Goal: Find contact information: Find contact information

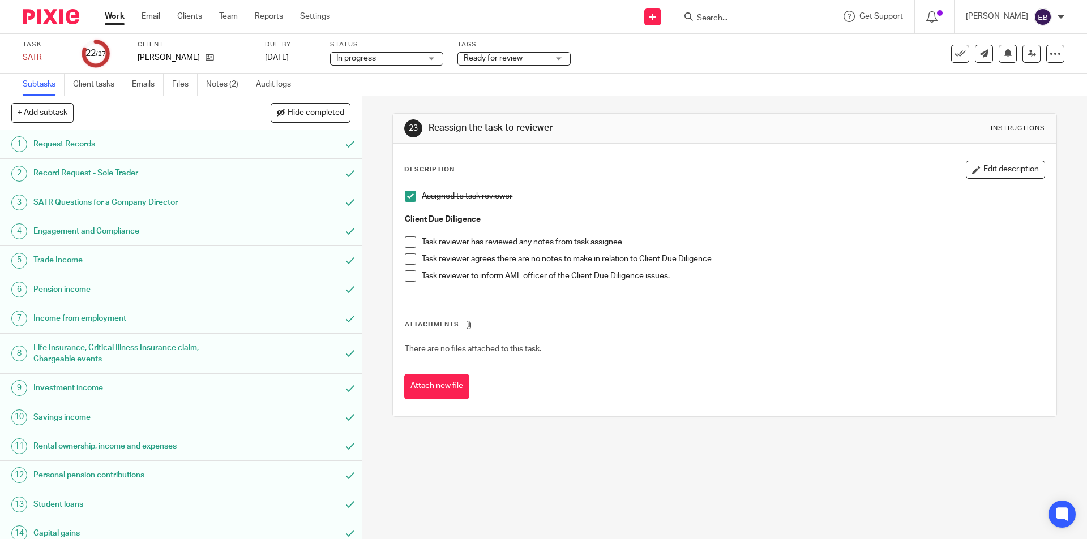
click at [758, 18] on input "Search" at bounding box center [747, 19] width 102 height 10
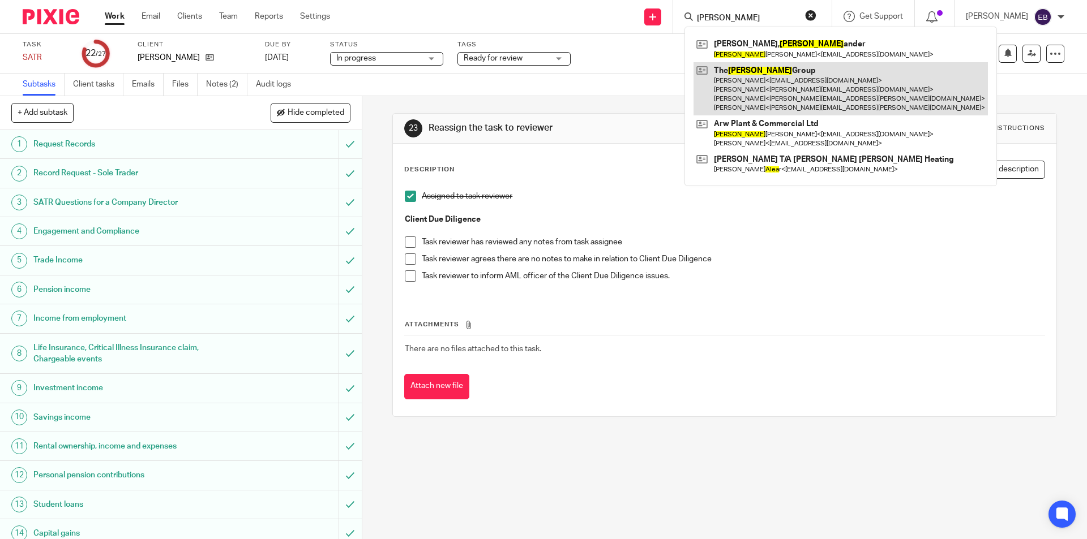
type input "[PERSON_NAME]"
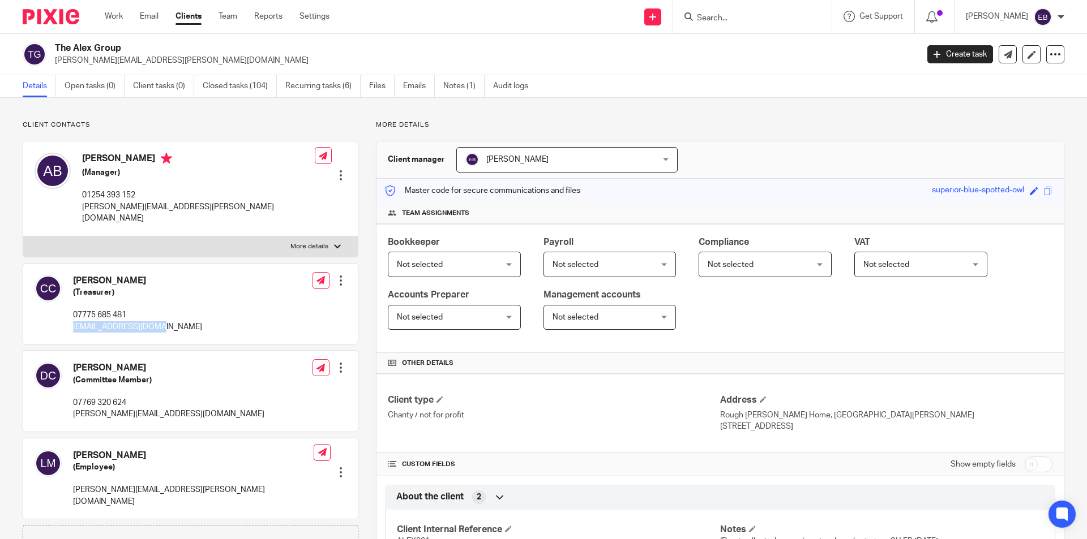
drag, startPoint x: 157, startPoint y: 317, endPoint x: 68, endPoint y: 323, distance: 89.6
click at [68, 323] on div "[PERSON_NAME] (Treasurer) 07775 685 481 [EMAIL_ADDRESS][DOMAIN_NAME]" at bounding box center [119, 304] width 168 height 70
copy p "[EMAIL_ADDRESS][DOMAIN_NAME]"
